Goal: Task Accomplishment & Management: Use online tool/utility

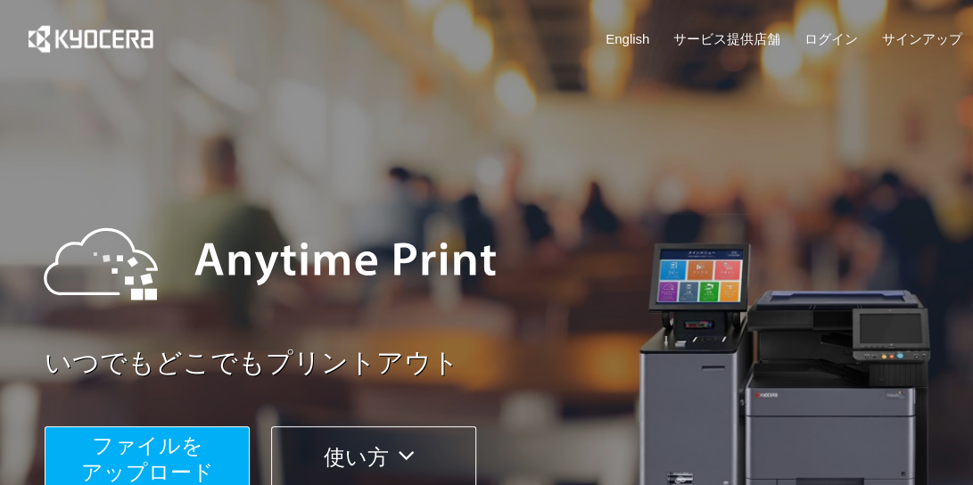
click at [178, 467] on span "ファイルを ​​アップロード" at bounding box center [147, 459] width 133 height 51
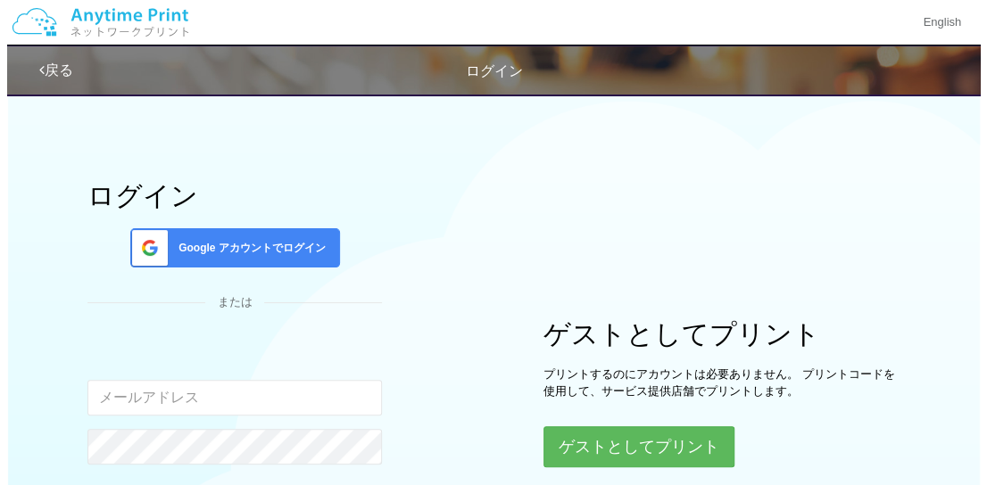
scroll to position [246, 0]
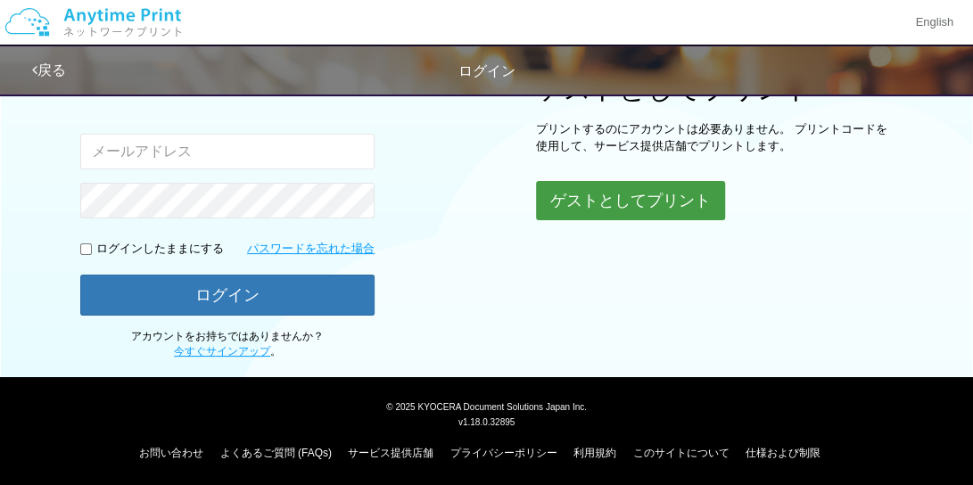
click at [613, 203] on button "ゲストとしてプリント" at bounding box center [630, 200] width 189 height 39
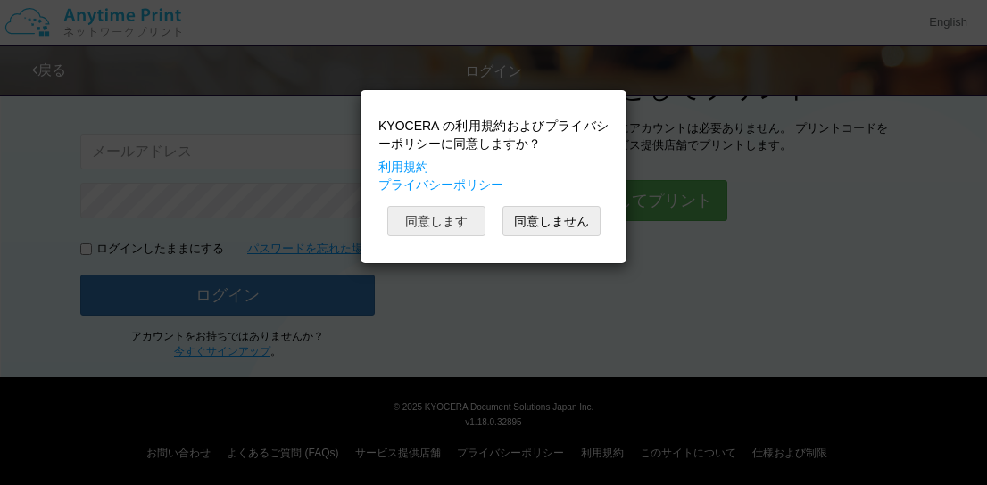
click at [405, 218] on button "同意します" at bounding box center [436, 221] width 98 height 30
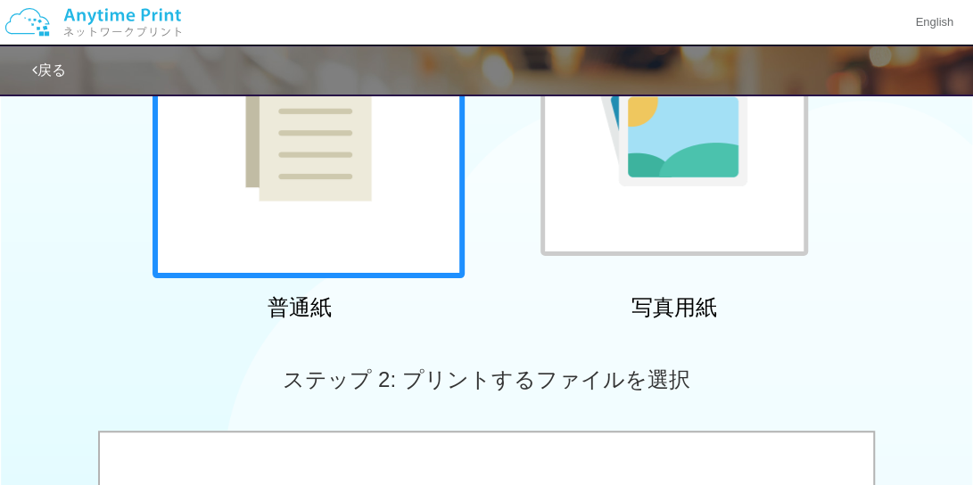
scroll to position [247, 0]
drag, startPoint x: 337, startPoint y: 277, endPoint x: 355, endPoint y: 236, distance: 43.9
click at [355, 236] on div at bounding box center [309, 121] width 312 height 312
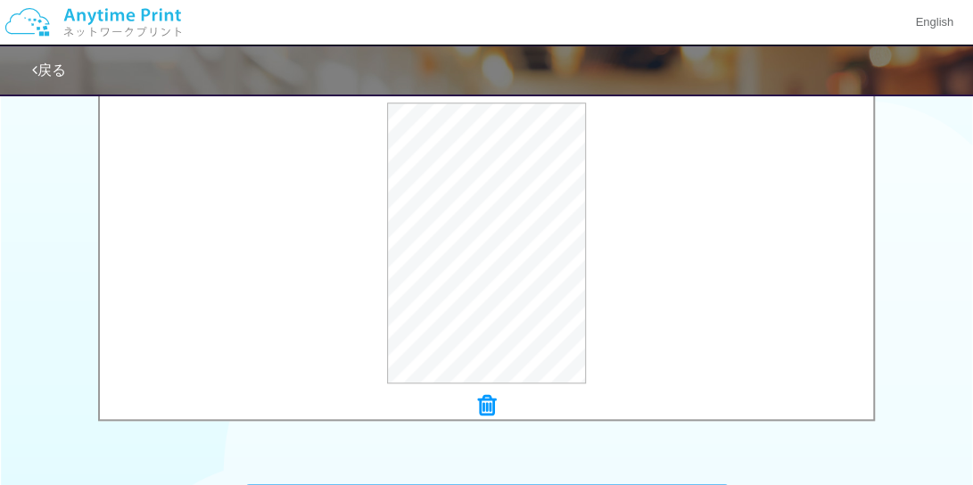
scroll to position [871, 0]
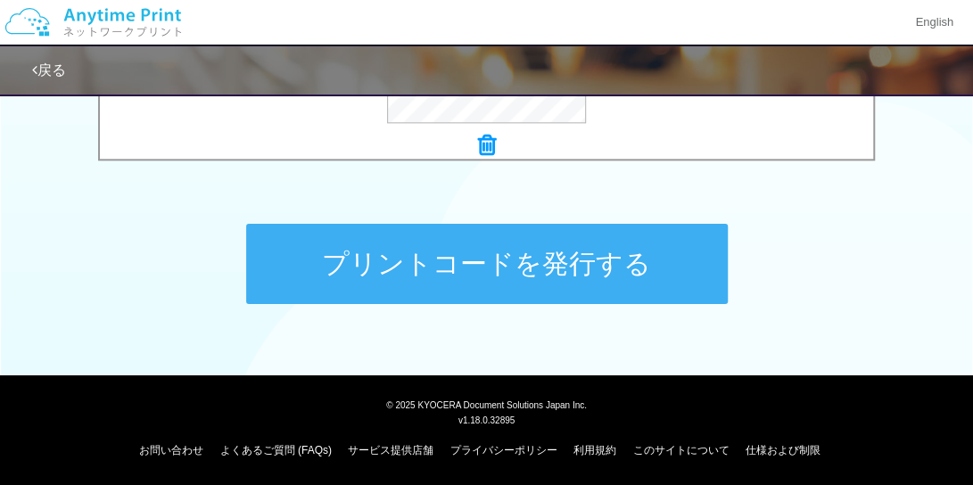
click at [526, 279] on button "プリントコードを発行する" at bounding box center [487, 264] width 482 height 80
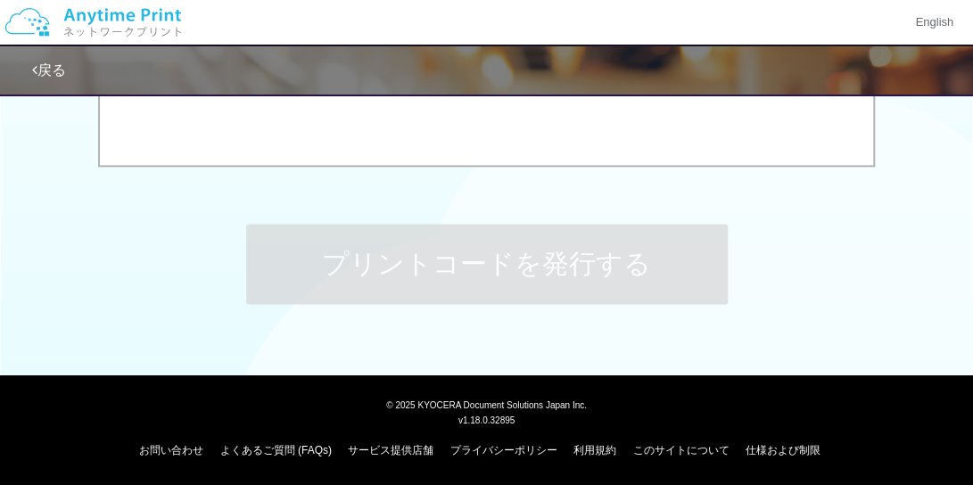
scroll to position [0, 0]
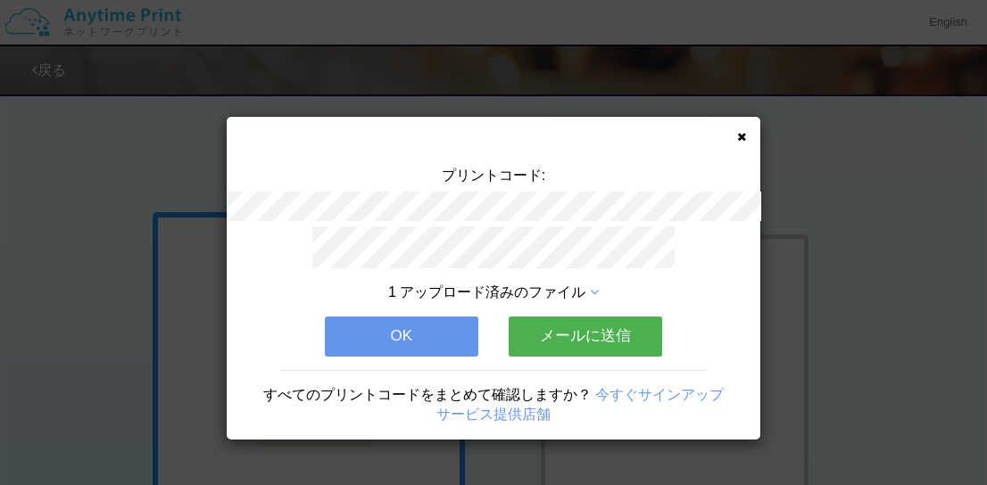
click at [732, 138] on div "プリントコード: 1 アップロード済みのファイル OK メールに送信 すべてのプリントコードをまとめて確認しますか？ 今すぐサインアップ サービス提供店舗" at bounding box center [493, 278] width 533 height 323
click at [737, 136] on icon at bounding box center [741, 137] width 9 height 12
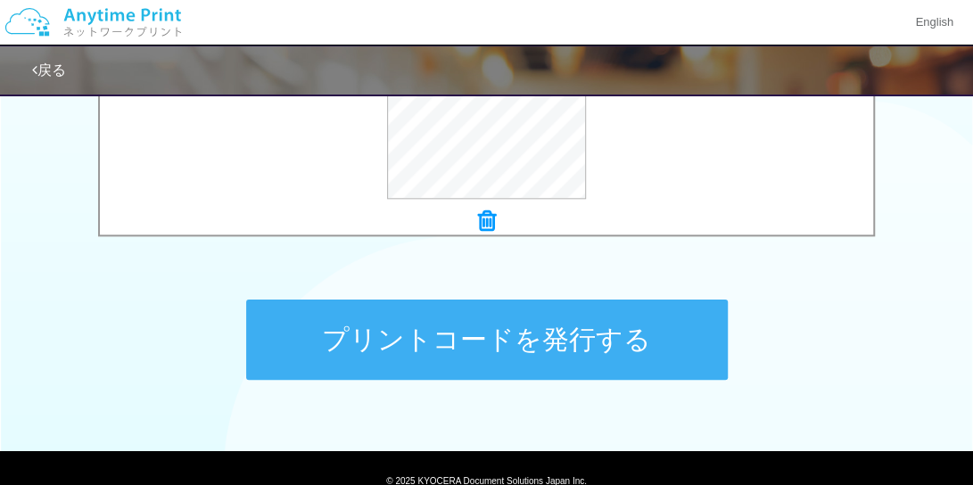
scroll to position [799, 0]
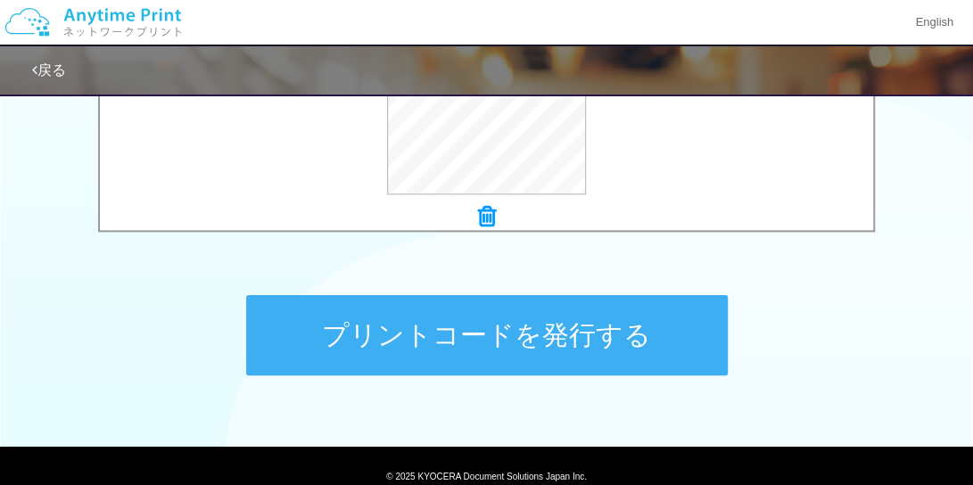
click at [427, 328] on button "プリントコードを発行する" at bounding box center [487, 335] width 482 height 80
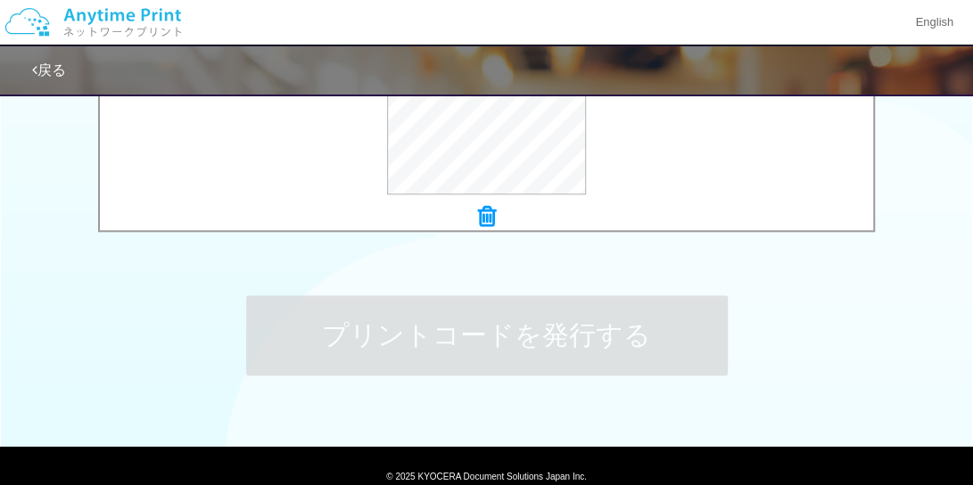
scroll to position [0, 0]
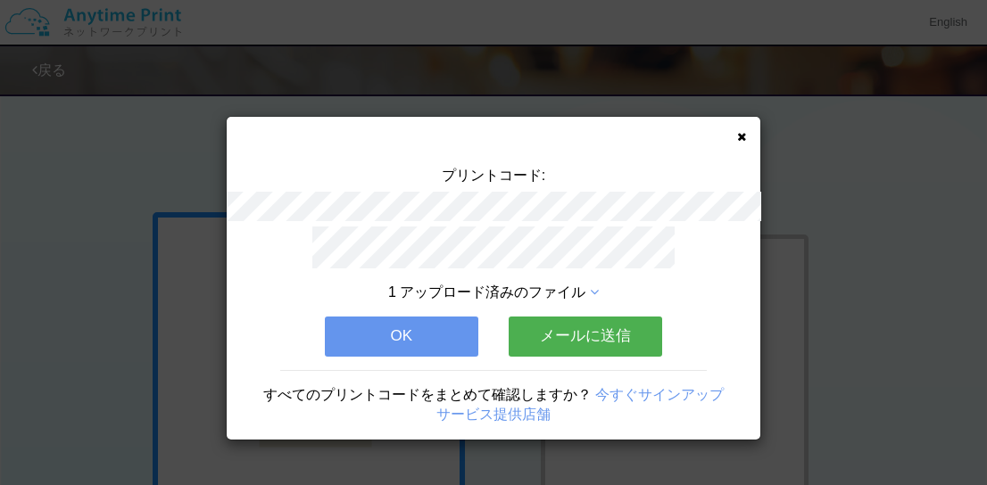
click at [460, 325] on button "OK" at bounding box center [401, 336] width 153 height 39
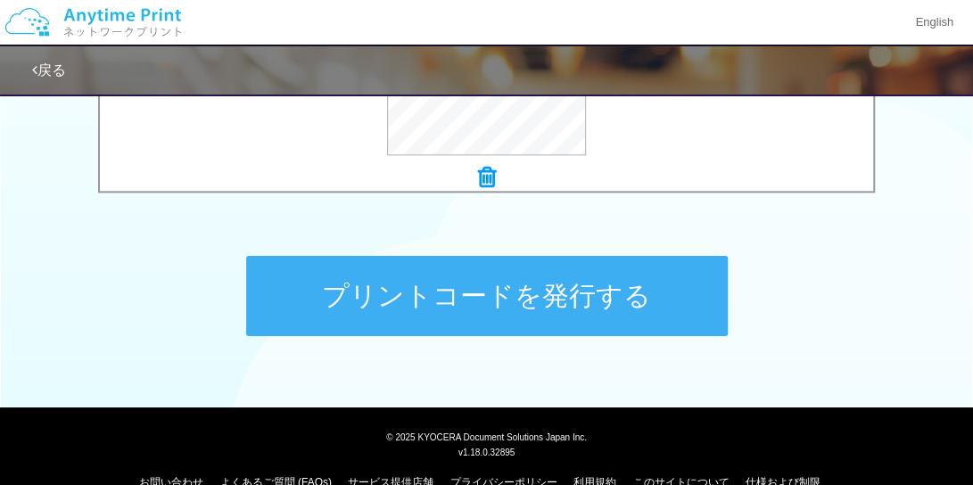
scroll to position [871, 0]
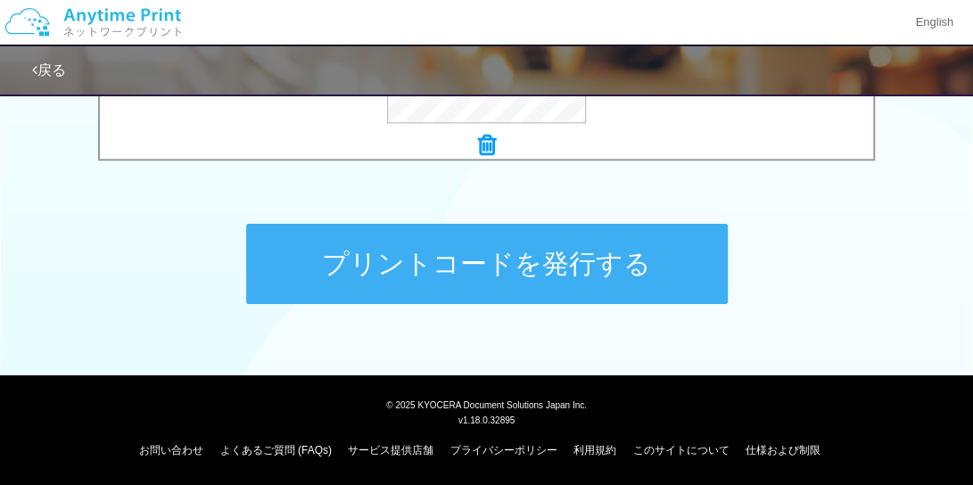
click at [510, 261] on button "プリントコードを発行する" at bounding box center [487, 264] width 482 height 80
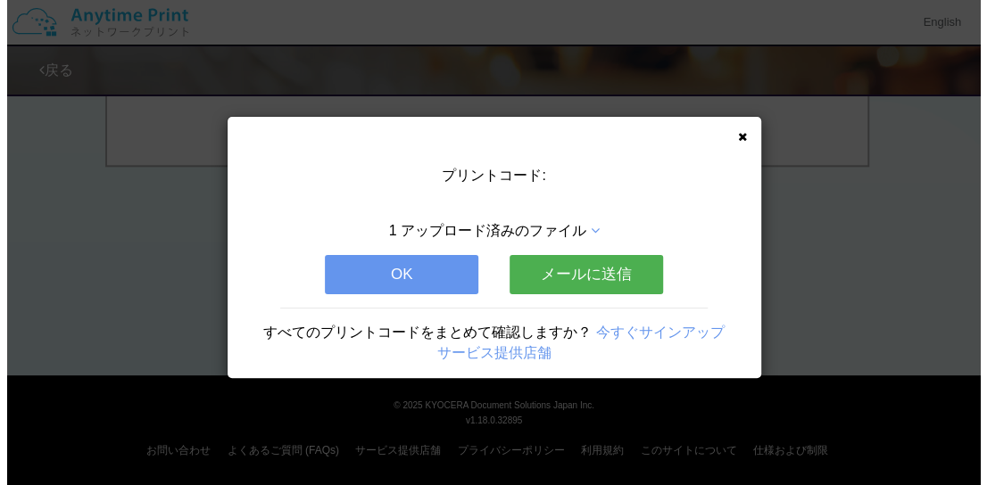
scroll to position [0, 0]
